Goal: Find specific page/section: Find specific page/section

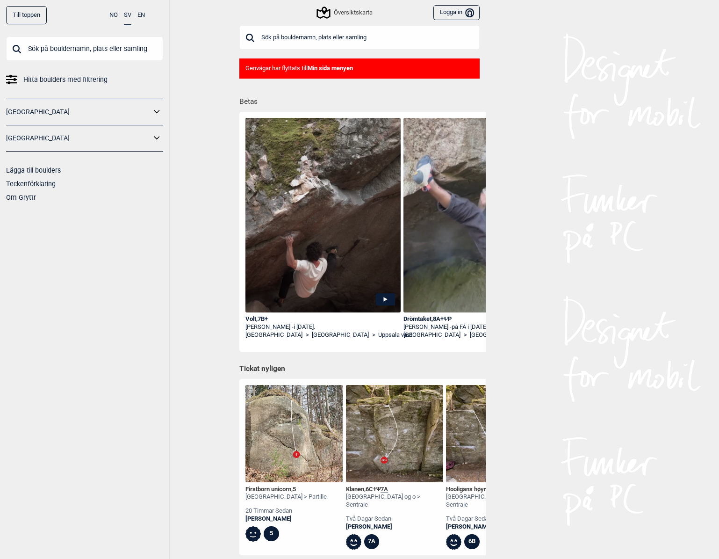
click at [25, 13] on div "Till toppen" at bounding box center [26, 15] width 41 height 18
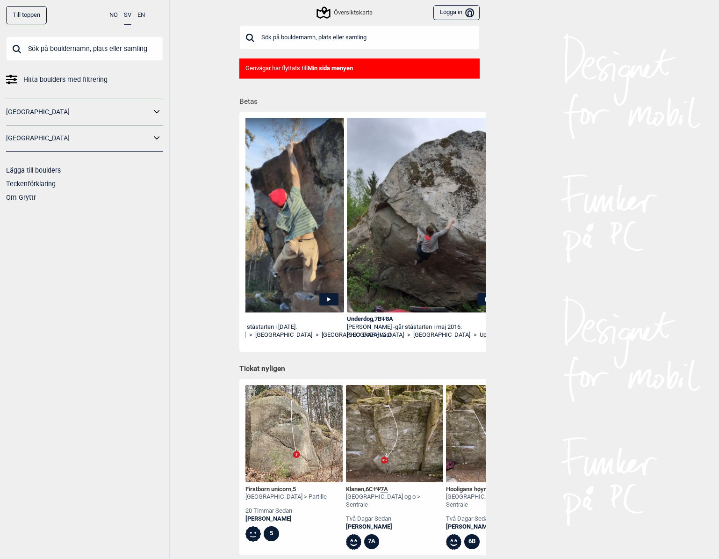
scroll to position [0, 1003]
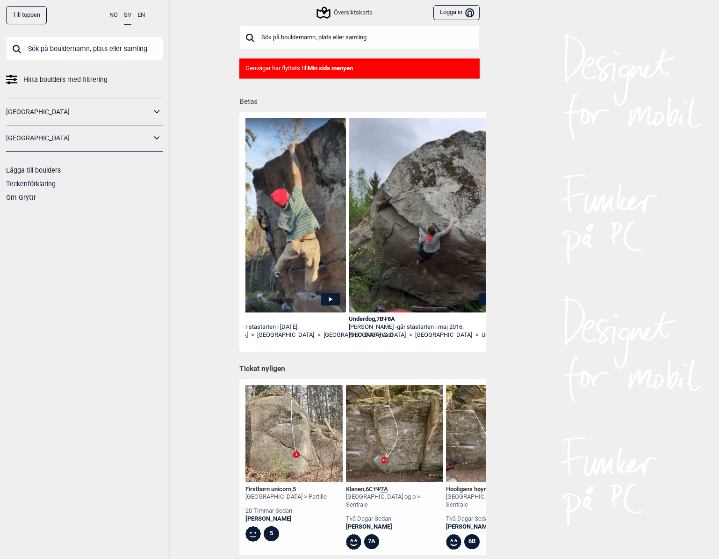
click at [156, 137] on icon at bounding box center [157, 138] width 12 height 14
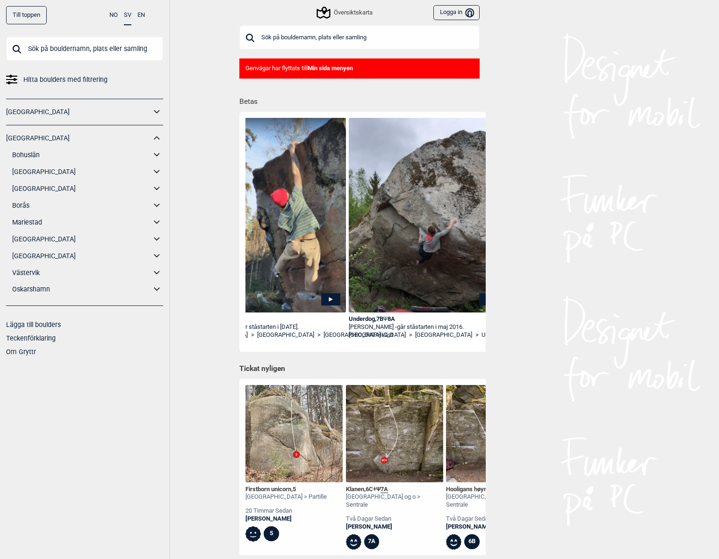
click at [156, 239] on icon at bounding box center [157, 238] width 6 height 3
click at [26, 237] on link "[GEOGRAPHIC_DATA]" at bounding box center [81, 239] width 139 height 14
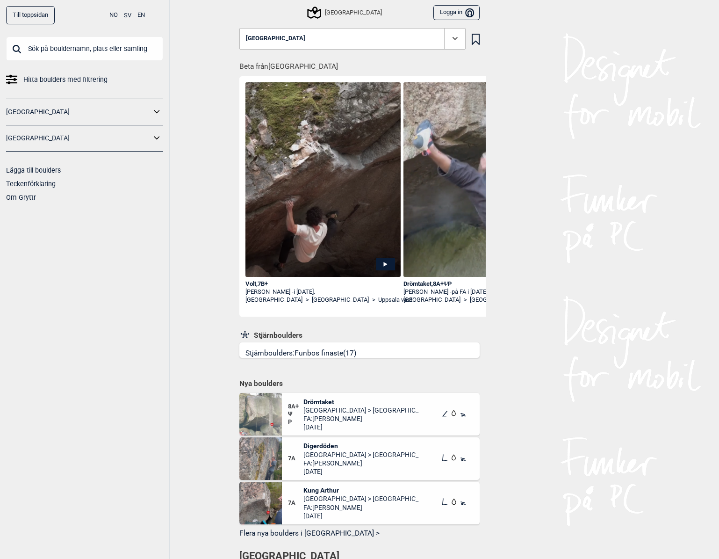
click at [448, 46] on span at bounding box center [454, 38] width 21 height 21
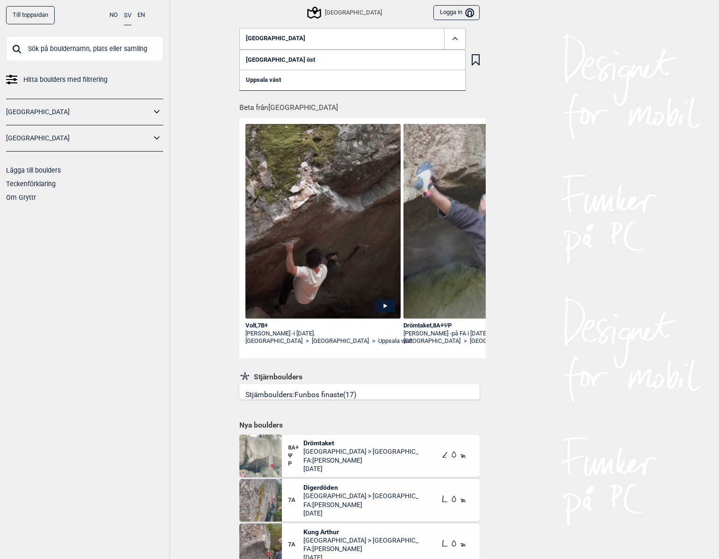
click at [342, 18] on div "Uppsala Logga in Bruker" at bounding box center [359, 12] width 252 height 25
click at [323, 12] on icon at bounding box center [314, 13] width 18 height 18
